Goal: Navigation & Orientation: Find specific page/section

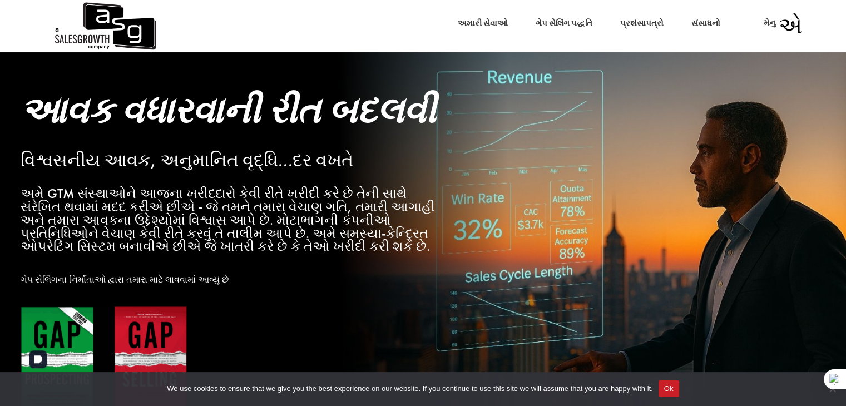
click at [41, 379] on div "We use cookies to ensure that we give you the best experience on our website. I…" at bounding box center [423, 389] width 846 height 34
click at [76, 357] on img at bounding box center [104, 364] width 167 height 117
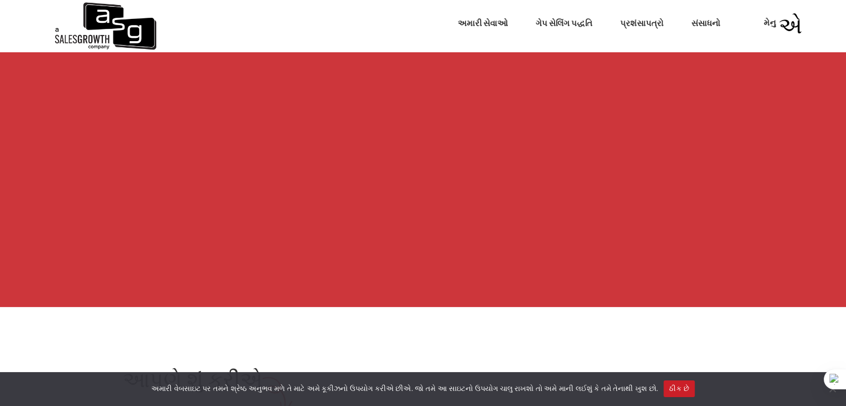
scroll to position [1420, 0]
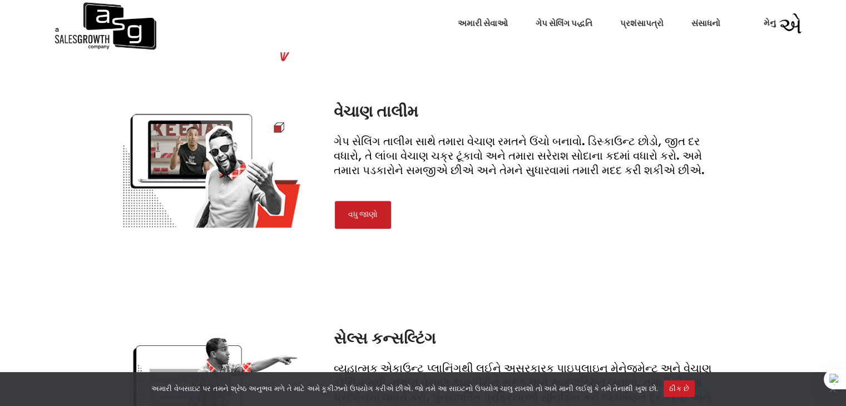
click at [137, 36] on img at bounding box center [104, 26] width 103 height 52
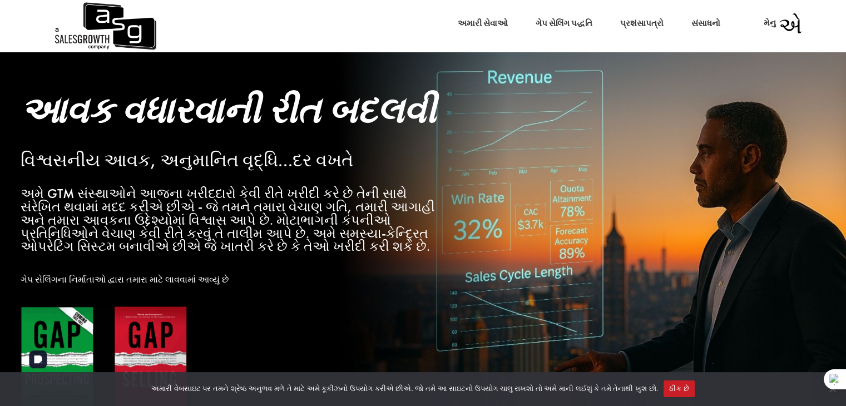
click at [123, 354] on img at bounding box center [104, 364] width 167 height 117
click at [129, 356] on img at bounding box center [104, 364] width 167 height 117
click at [141, 363] on img at bounding box center [104, 364] width 167 height 117
click at [55, 357] on img at bounding box center [104, 364] width 167 height 117
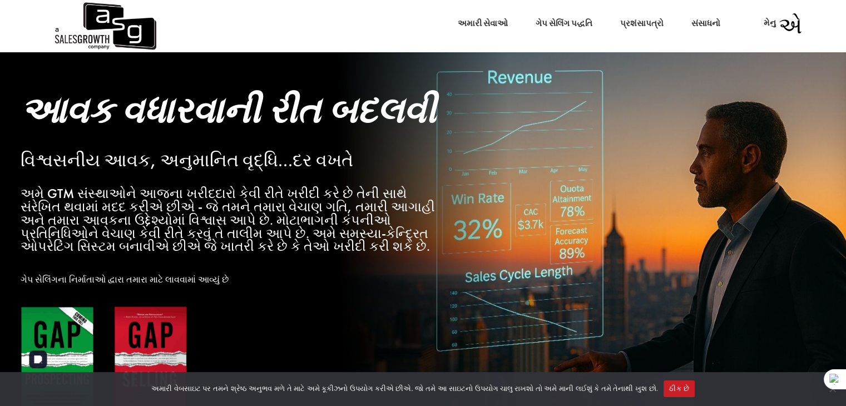
click at [55, 357] on img at bounding box center [104, 364] width 167 height 117
click at [670, 391] on font "ઠીક છે" at bounding box center [679, 388] width 20 height 8
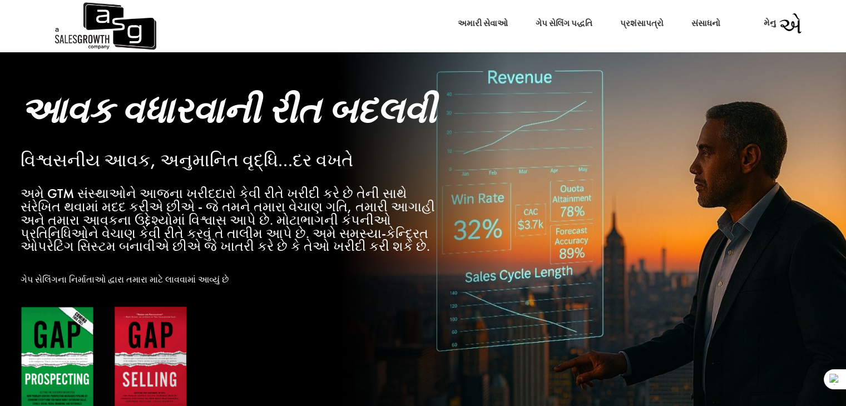
click at [479, 24] on font "અમારી સેવાઓ" at bounding box center [480, 23] width 50 height 11
